Goal: Task Accomplishment & Management: Manage account settings

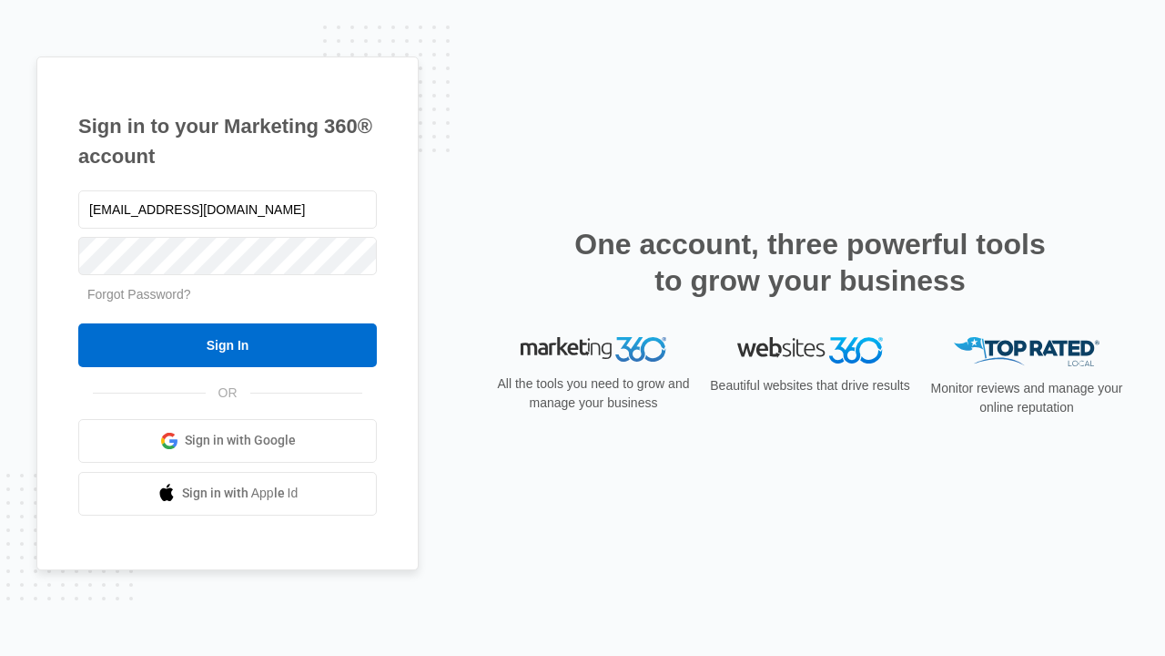
type input "dankie614@gmail.com"
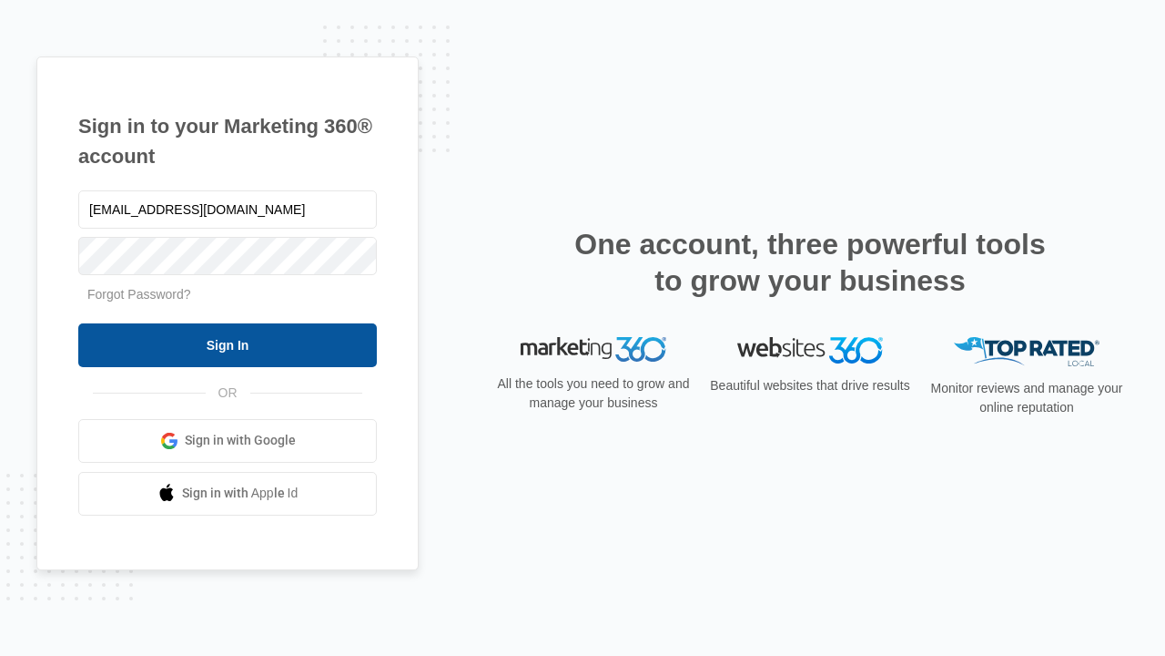
click at [228, 344] on input "Sign In" at bounding box center [227, 345] width 299 height 44
